Goal: Obtain resource: Obtain resource

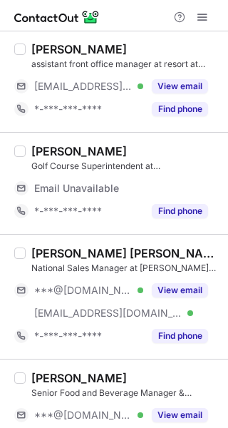
scroll to position [2744, 0]
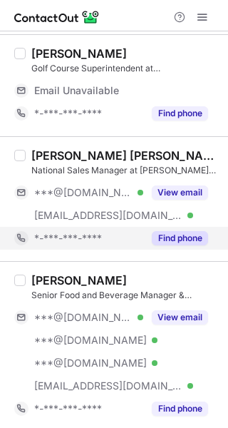
click at [188, 239] on button "Find phone" at bounding box center [180, 238] width 56 height 14
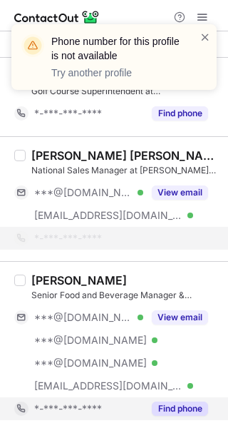
click at [189, 403] on button "Find phone" at bounding box center [180, 408] width 56 height 14
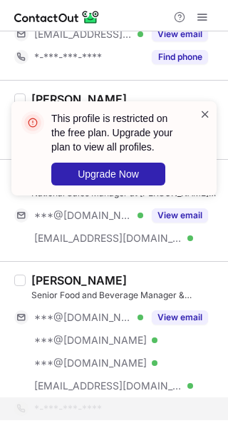
click at [205, 114] on span at bounding box center [205, 114] width 11 height 14
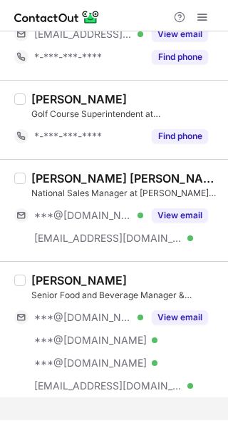
scroll to position [2652, 0]
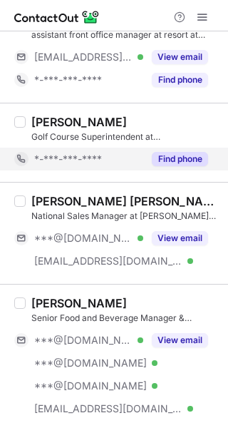
click at [173, 152] on button "Find phone" at bounding box center [180, 159] width 56 height 14
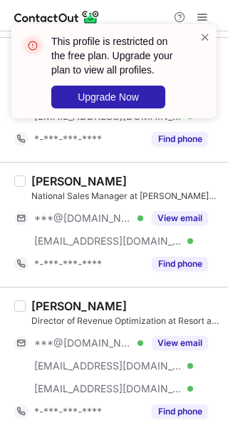
scroll to position [1987, 0]
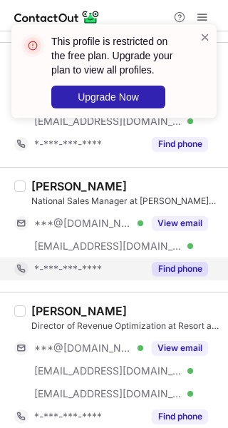
click at [174, 273] on div "Find phone" at bounding box center [175, 268] width 65 height 23
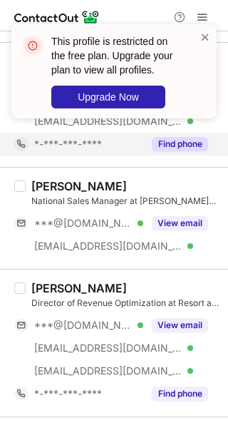
click at [179, 150] on div "Find phone" at bounding box center [175, 144] width 65 height 23
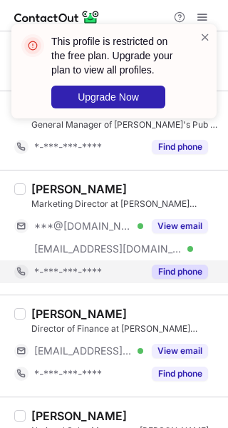
scroll to position [1607, 0]
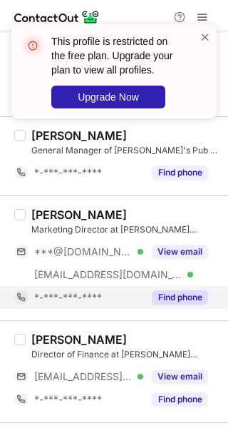
click at [176, 292] on button "Find phone" at bounding box center [180, 297] width 56 height 14
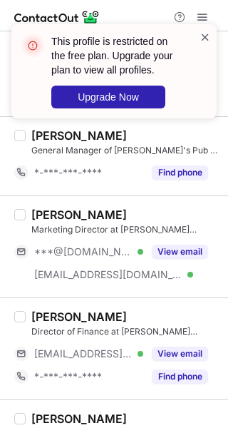
click at [205, 35] on span at bounding box center [205, 37] width 11 height 14
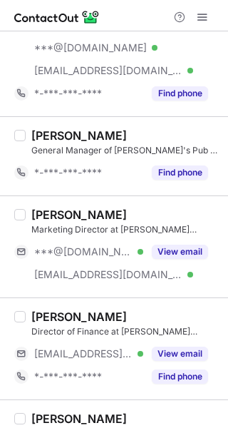
scroll to position [1417, 0]
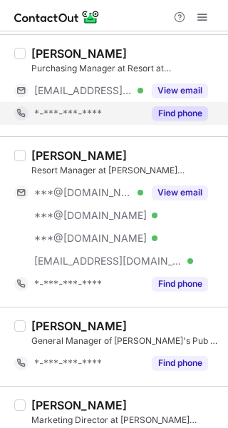
click at [177, 110] on button "Find phone" at bounding box center [180, 113] width 56 height 14
